Goal: Navigation & Orientation: Find specific page/section

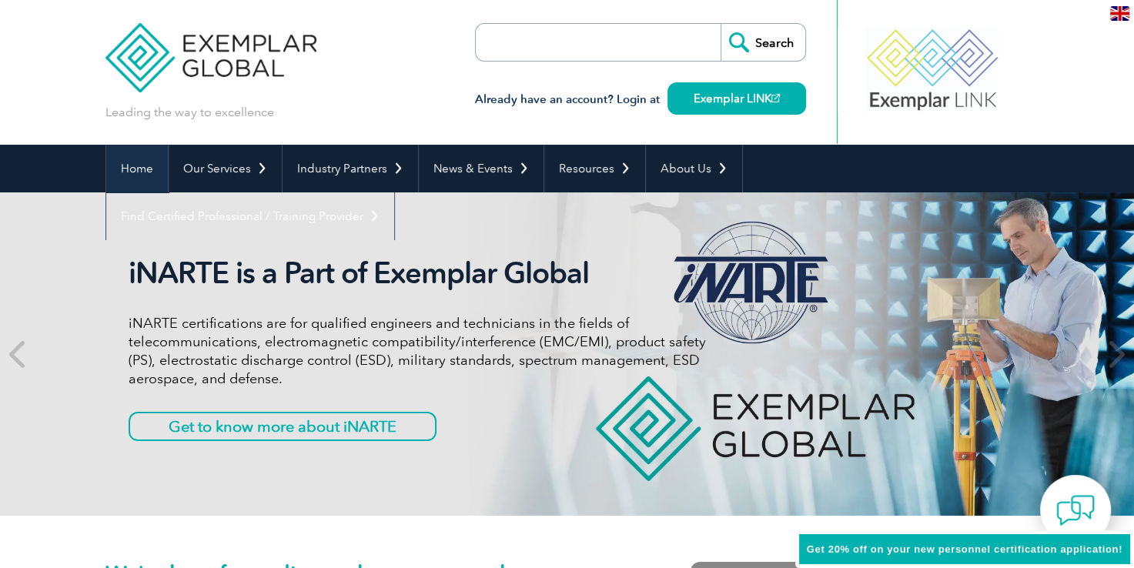
click at [140, 163] on link "Home" at bounding box center [137, 169] width 62 height 48
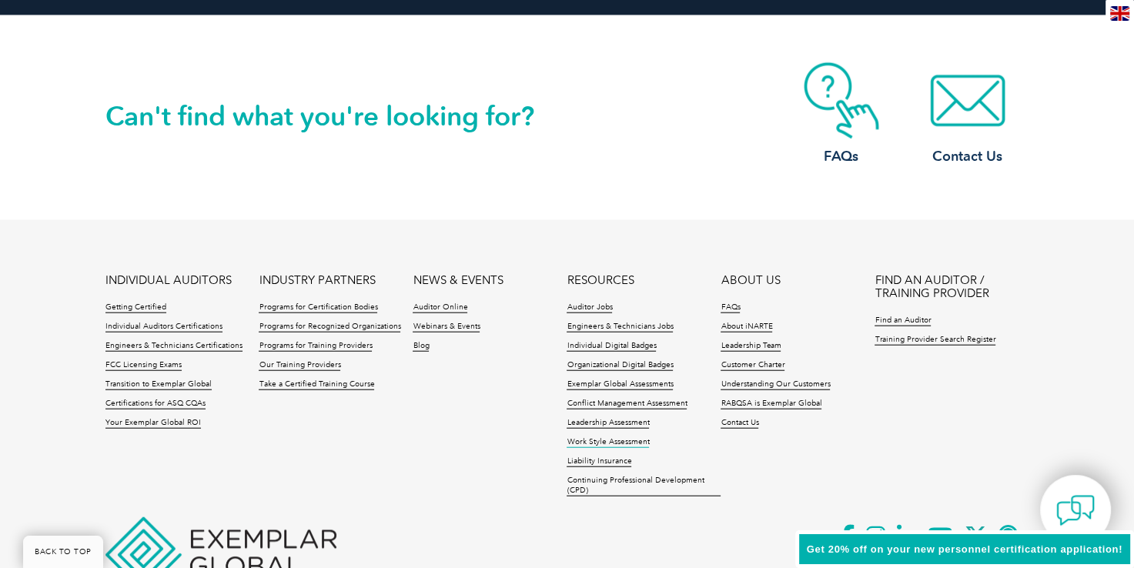
scroll to position [3654, 0]
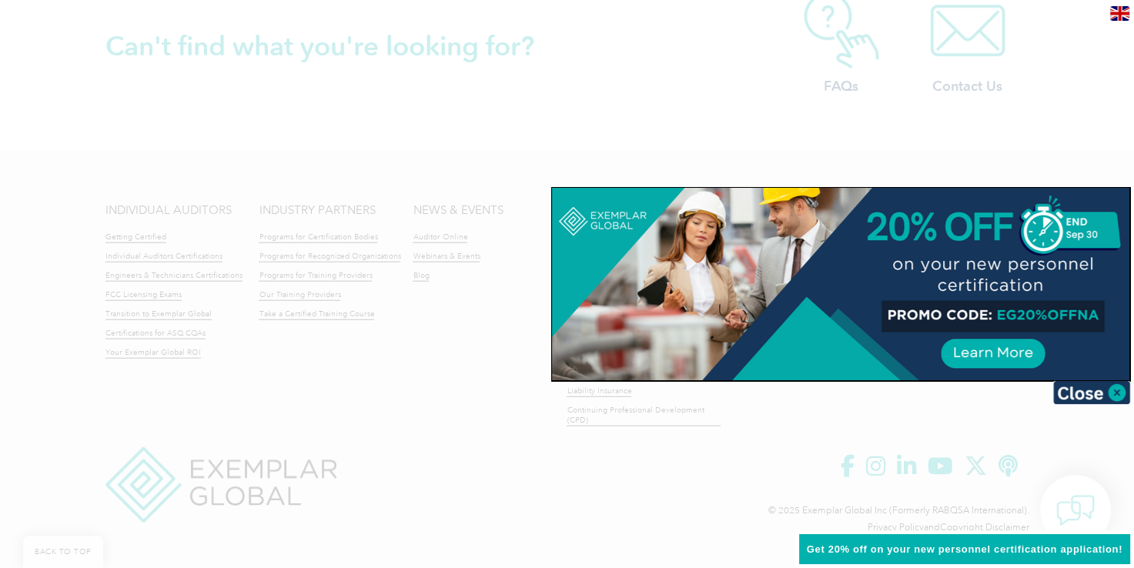
click at [638, 487] on div at bounding box center [567, 284] width 1134 height 568
